Goal: Information Seeking & Learning: Check status

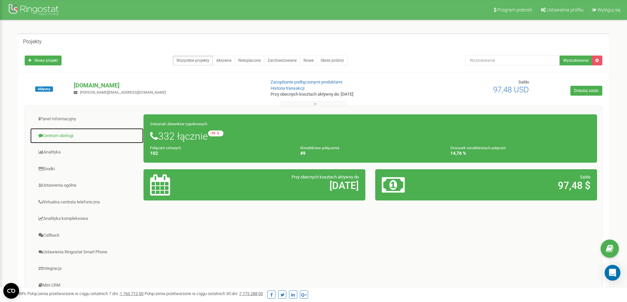
click at [65, 136] on link "Centrum obsługi" at bounding box center [87, 136] width 114 height 16
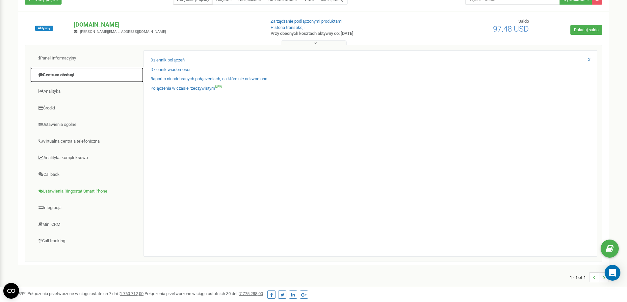
scroll to position [66, 0]
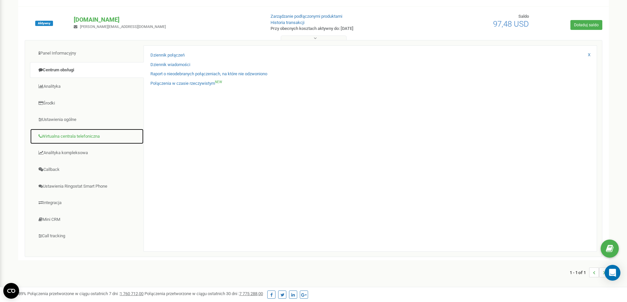
click at [73, 135] on link "Wirtualna centrala telefoniczna" at bounding box center [87, 137] width 114 height 16
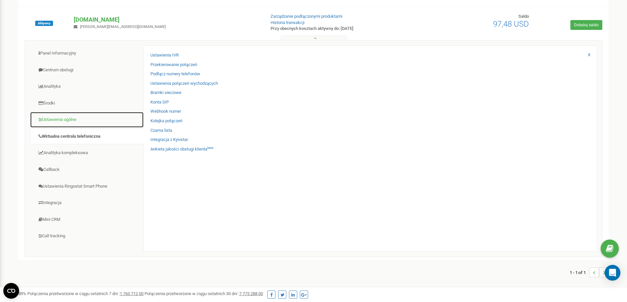
click at [70, 118] on link "Ustawienia ogólne" at bounding box center [87, 120] width 114 height 16
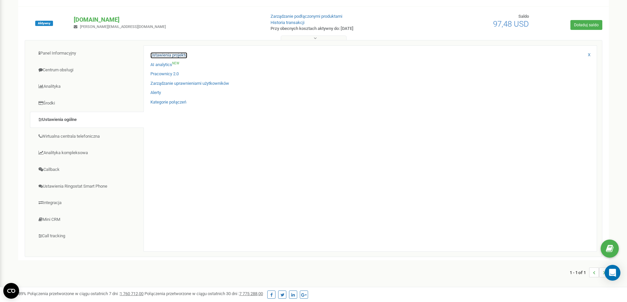
click at [172, 56] on link "Ustawienia projektu" at bounding box center [168, 55] width 37 height 6
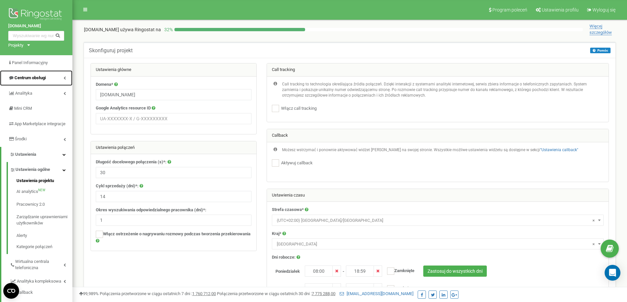
click at [43, 81] on span "Centrum obsługi" at bounding box center [27, 78] width 38 height 6
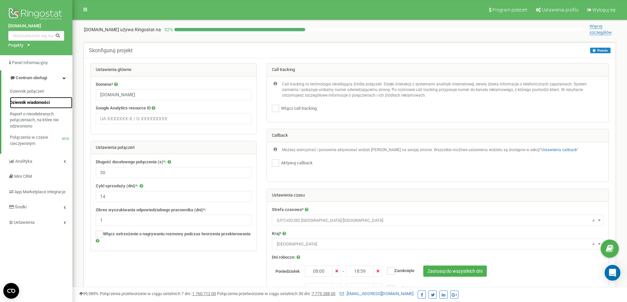
click at [43, 103] on span "Dziennik wiadomości" at bounding box center [30, 103] width 40 height 6
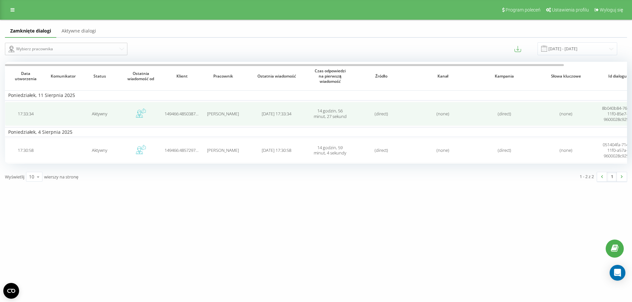
click at [79, 117] on td "Aktywny" at bounding box center [99, 114] width 41 height 24
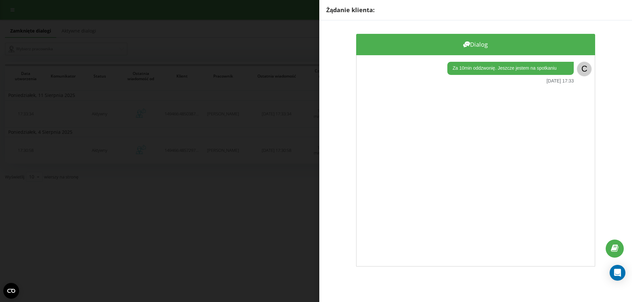
click at [89, 121] on div "Żądanie klienta: Dialog ﻿Za 10min oddzwonię. Jeszcze jestem na spotkaniu 11.08.…" at bounding box center [316, 151] width 632 height 302
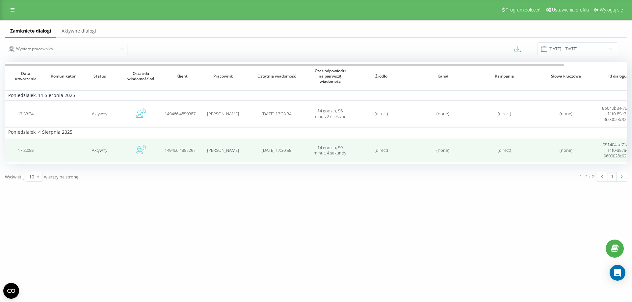
click at [210, 149] on div "Daria Rejmer" at bounding box center [223, 151] width 35 height 6
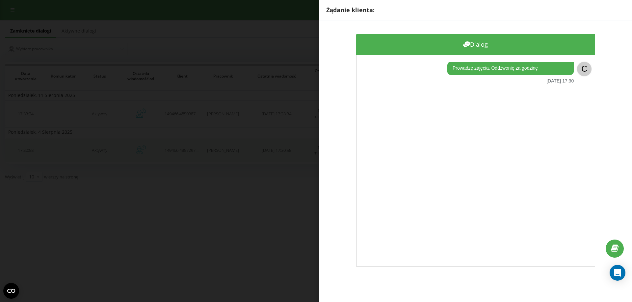
click at [207, 149] on div "Żądanie klienta: Dialog ﻿Prowadzę zajęcia. Oddzwonię za godzinę 04.08.2025 17:3…" at bounding box center [316, 151] width 632 height 302
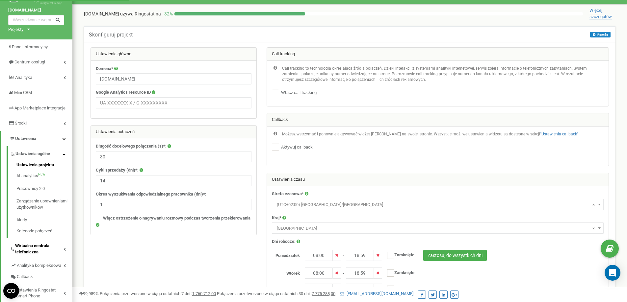
scroll to position [33, 0]
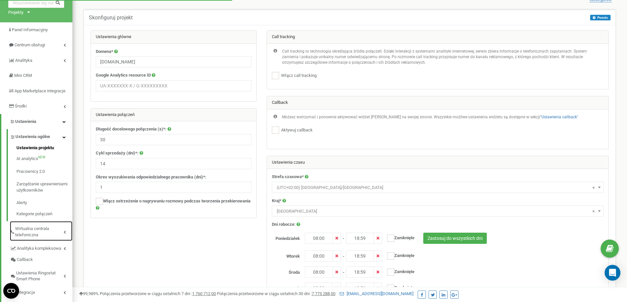
click at [44, 237] on span "Wirtualna centrala telefoniczna" at bounding box center [39, 232] width 48 height 12
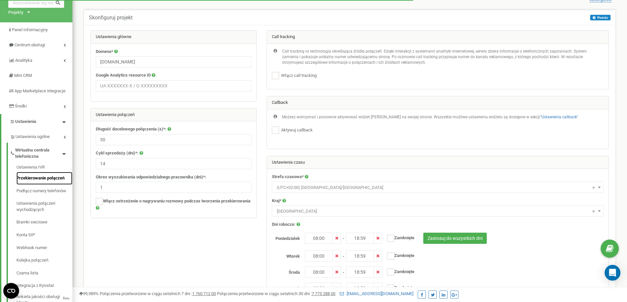
click at [40, 183] on link "Przekierowanie połączeń" at bounding box center [44, 178] width 56 height 13
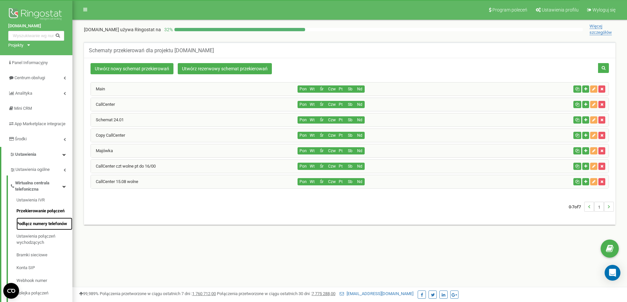
click at [44, 230] on link "Podłącz numery telefonów" at bounding box center [44, 224] width 56 height 13
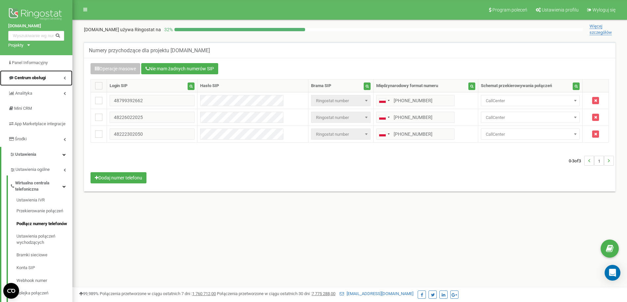
click at [43, 77] on span "Centrum obsługi" at bounding box center [29, 77] width 31 height 5
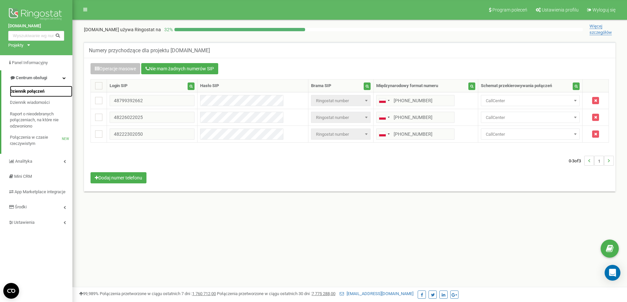
click at [35, 93] on span "Dziennik połączeń" at bounding box center [27, 92] width 35 height 6
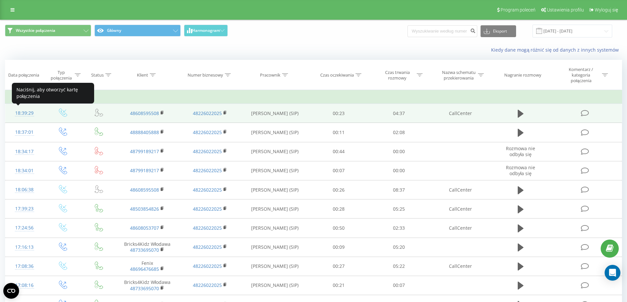
click at [27, 112] on div "18:39:29" at bounding box center [24, 113] width 25 height 13
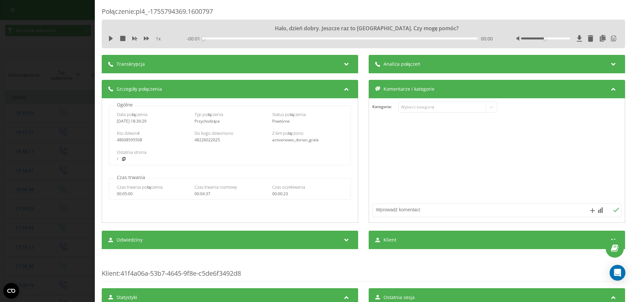
click at [412, 67] on span "Analiza połączeń" at bounding box center [401, 64] width 37 height 7
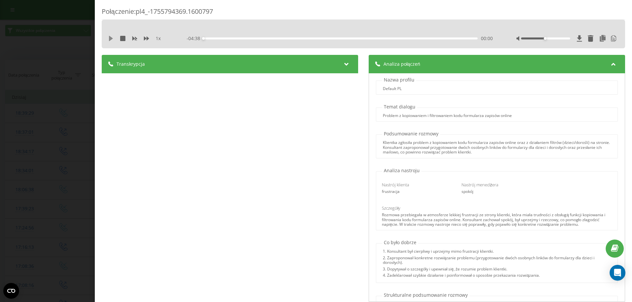
click at [112, 39] on icon at bounding box center [110, 38] width 5 height 5
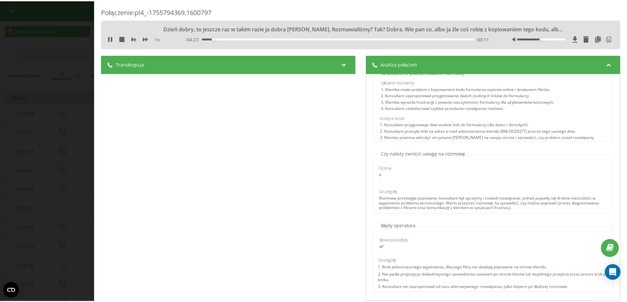
scroll to position [231, 0]
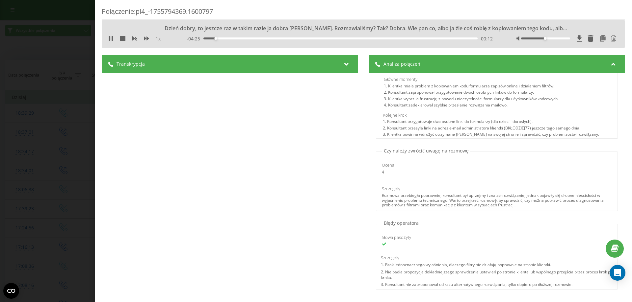
click at [52, 143] on div "Połączenie : pl4_-1755794369.1600797 Dzień dobry, to jeszcze raz w takim razie …" at bounding box center [316, 151] width 632 height 302
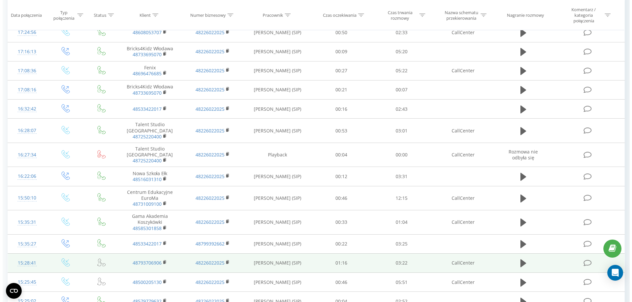
scroll to position [193, 0]
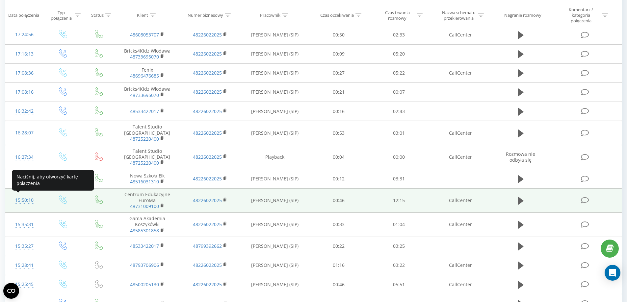
click at [30, 201] on div "15:50:10" at bounding box center [24, 200] width 25 height 13
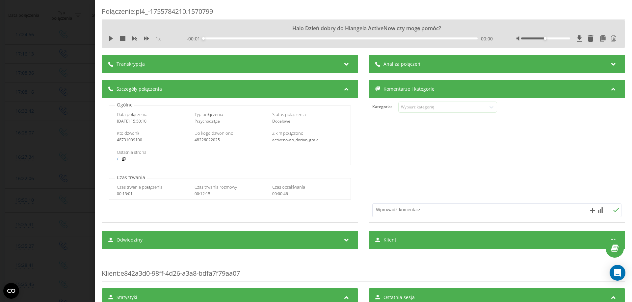
click at [466, 64] on div "Analiza połączeń" at bounding box center [497, 64] width 256 height 18
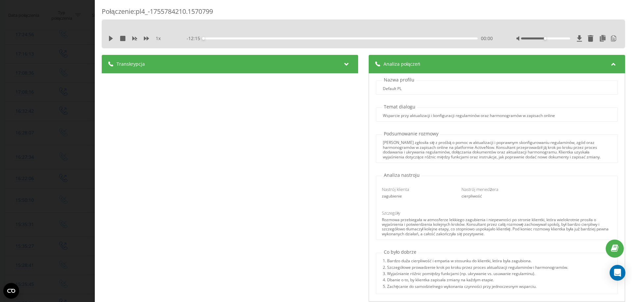
click at [44, 88] on div "Połączenie : pl4_-1755784210.1570799 1 x - 12:15 00:00 00:00 Transkrypcja 00:00…" at bounding box center [316, 151] width 632 height 302
